Goal: Task Accomplishment & Management: Manage account settings

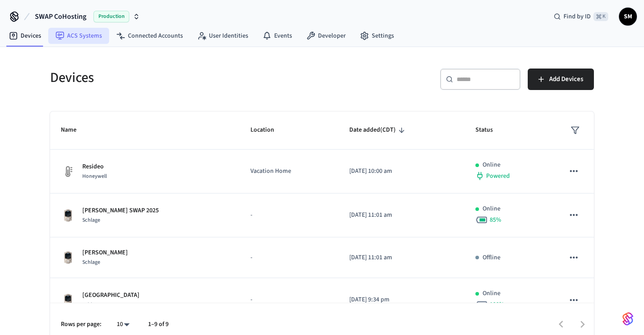
click at [88, 33] on link "ACS Systems" at bounding box center [78, 36] width 61 height 16
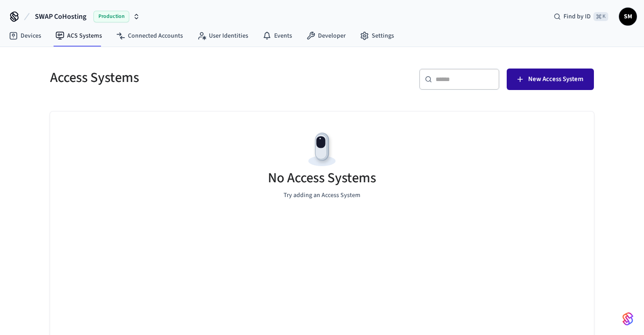
click at [546, 87] on button "New Access System" at bounding box center [550, 78] width 87 height 21
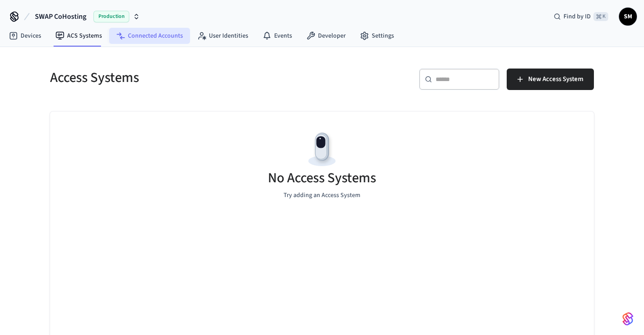
click at [152, 33] on link "Connected Accounts" at bounding box center [149, 36] width 81 height 16
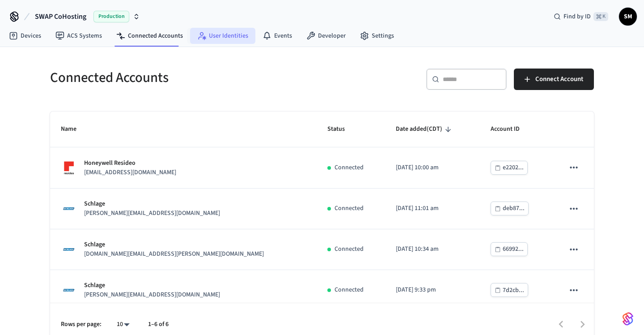
click at [228, 31] on link "User Identities" at bounding box center [222, 36] width 65 height 16
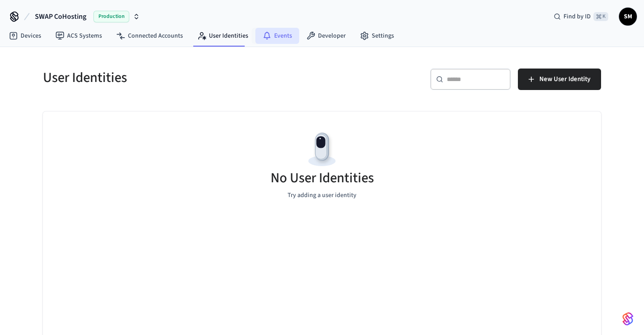
click at [282, 39] on link "Events" at bounding box center [277, 36] width 44 height 16
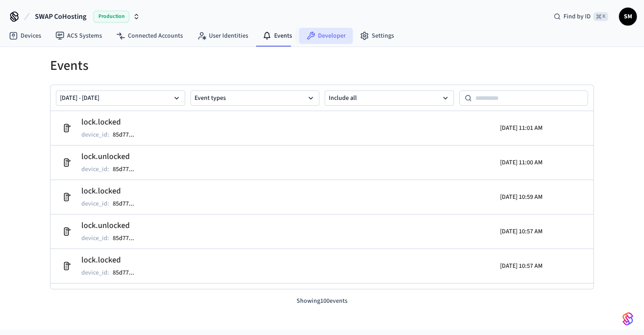
click at [321, 41] on link "Developer" at bounding box center [326, 36] width 54 height 16
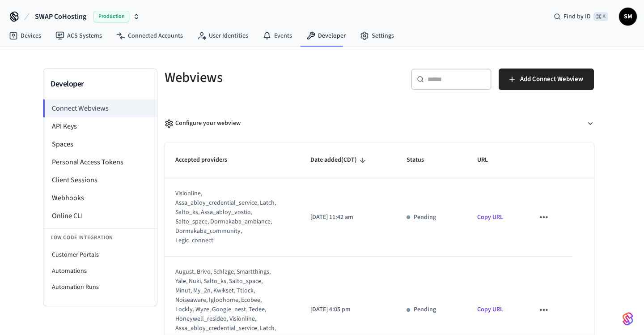
click at [623, 146] on div "Developer Connect Webviews API Keys Spaces Personal Access Tokens Client Sessio…" at bounding box center [322, 212] width 644 height 330
click at [105, 201] on li "Webhooks" at bounding box center [100, 198] width 114 height 18
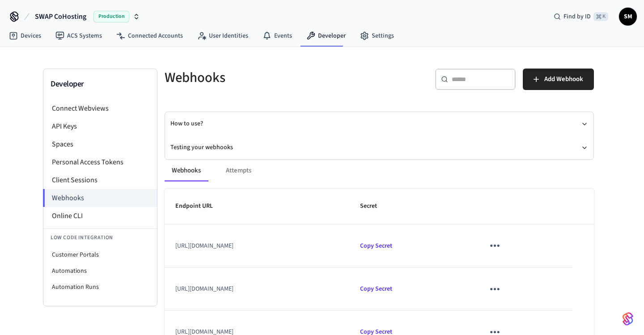
click at [627, 194] on div "Developer Connect Webviews API Keys Spaces Personal Access Tokens Client Sessio…" at bounding box center [322, 215] width 644 height 336
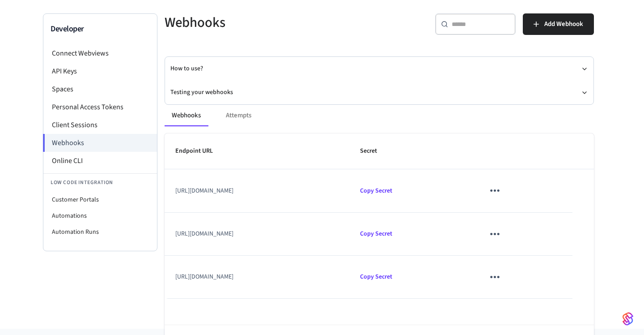
scroll to position [57, 0]
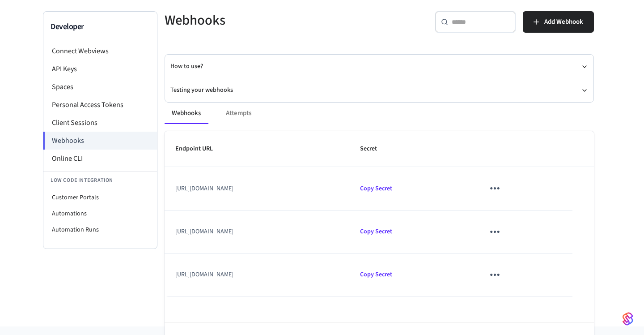
click at [502, 191] on icon "sticky table" at bounding box center [495, 188] width 14 height 14
click at [551, 213] on li "Edit" at bounding box center [550, 215] width 42 height 24
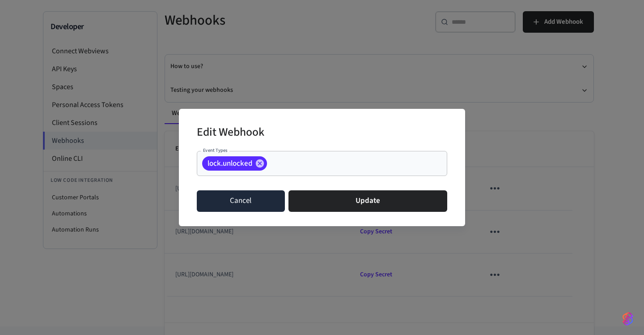
click at [246, 202] on button "Cancel" at bounding box center [241, 200] width 88 height 21
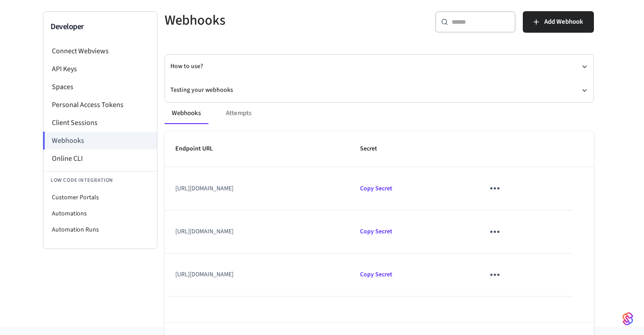
click at [502, 231] on icon "sticky table" at bounding box center [495, 232] width 14 height 14
click at [551, 253] on li "Edit" at bounding box center [550, 258] width 42 height 24
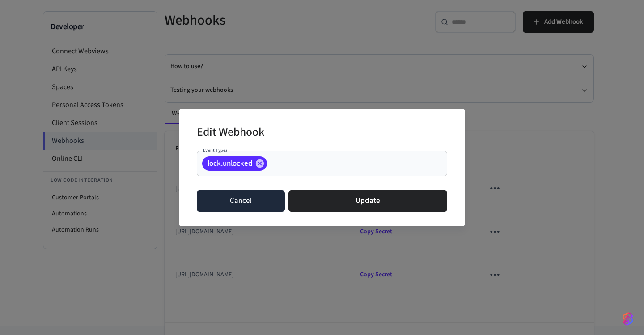
click at [215, 193] on button "Cancel" at bounding box center [241, 200] width 88 height 21
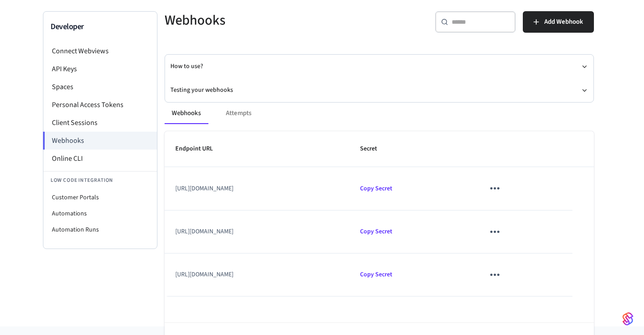
click at [502, 279] on icon "sticky table" at bounding box center [495, 274] width 14 height 14
click at [540, 283] on icon at bounding box center [539, 283] width 5 height 5
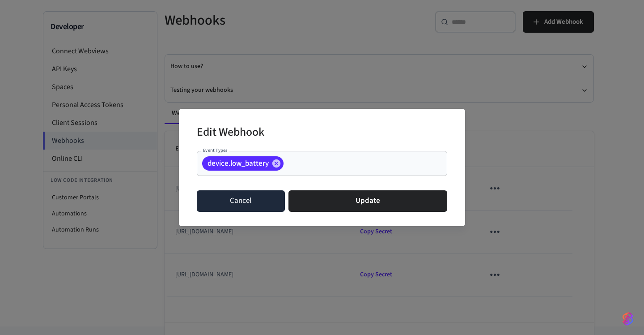
click at [244, 203] on button "Cancel" at bounding box center [241, 200] width 88 height 21
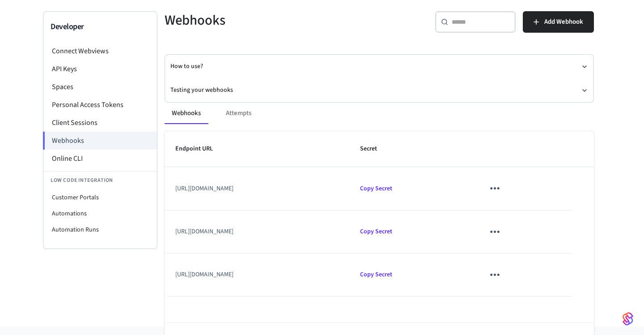
click at [622, 224] on div "Developer Connect Webviews API Keys Spaces Personal Access Tokens Client Sessio…" at bounding box center [322, 158] width 644 height 336
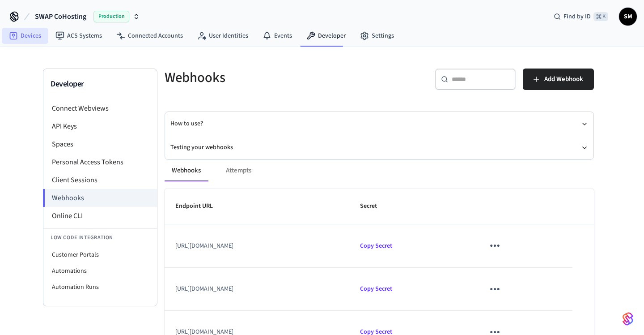
click at [33, 35] on link "Devices" at bounding box center [25, 36] width 47 height 16
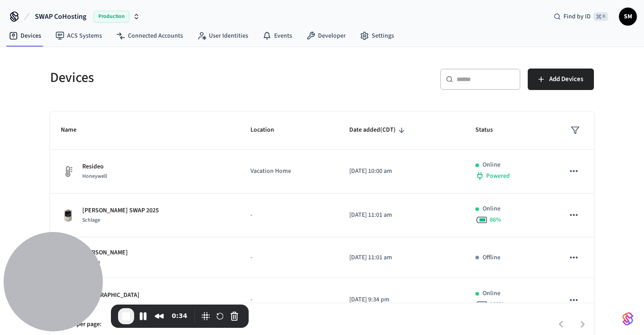
click at [214, 73] on h5 "Devices" at bounding box center [183, 77] width 267 height 18
click at [328, 32] on link "Developer" at bounding box center [326, 36] width 54 height 16
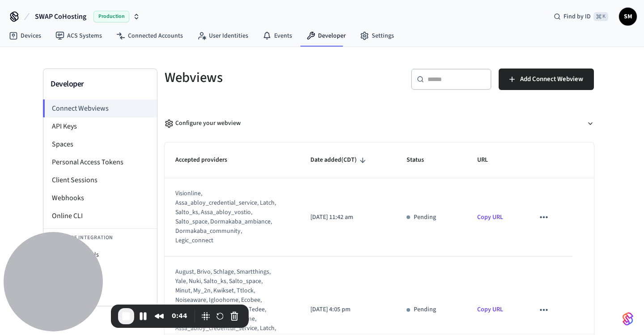
click at [7, 149] on div "Developer Connect Webviews API Keys Spaces Personal Access Tokens Client Sessio…" at bounding box center [322, 212] width 644 height 330
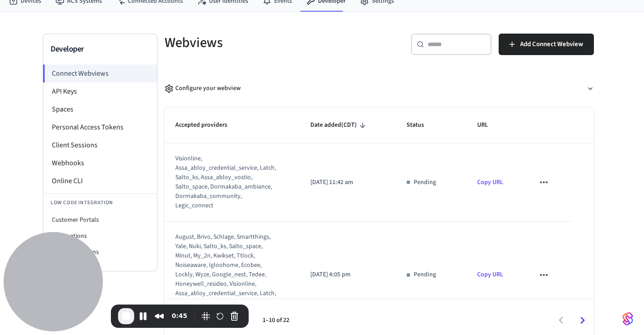
scroll to position [42, 0]
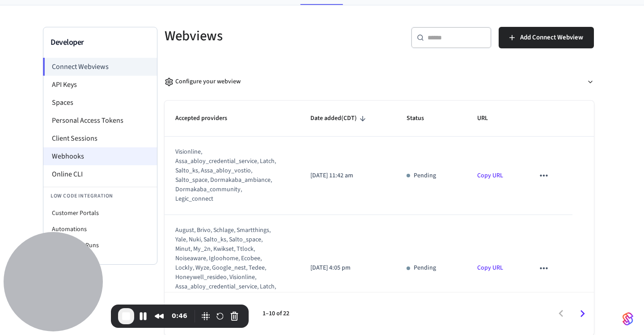
click at [80, 158] on li "Webhooks" at bounding box center [100, 156] width 114 height 18
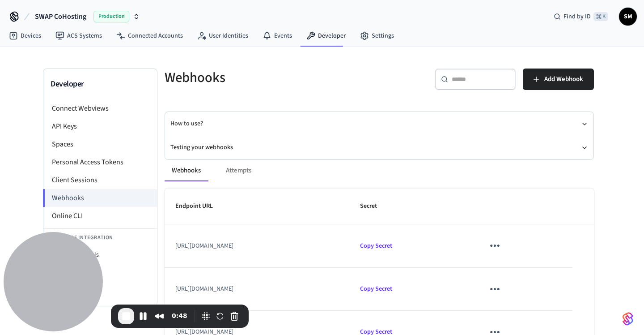
click at [625, 179] on div "Developer Connect Webviews API Keys Spaces Personal Access Tokens Client Sessio…" at bounding box center [322, 215] width 644 height 336
click at [502, 245] on icon "sticky table" at bounding box center [495, 245] width 14 height 14
click at [554, 274] on li "Edit" at bounding box center [550, 272] width 42 height 24
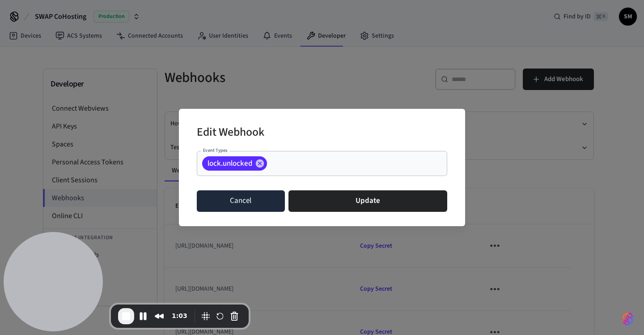
click at [256, 204] on button "Cancel" at bounding box center [241, 200] width 88 height 21
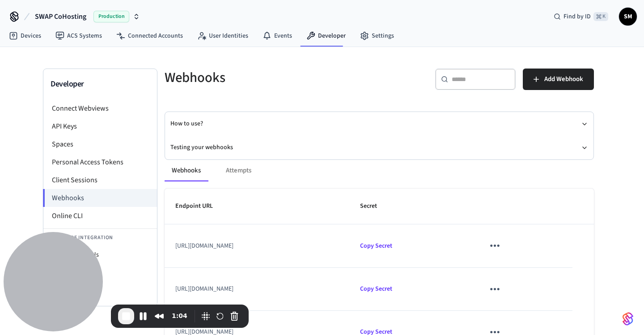
click at [615, 253] on div "Developer Connect Webviews API Keys Spaces Personal Access Tokens Client Sessio…" at bounding box center [322, 215] width 644 height 336
